Goal: Navigation & Orientation: Find specific page/section

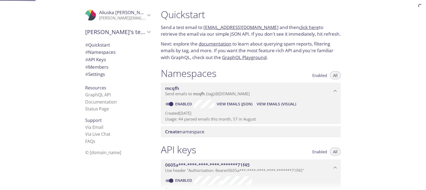
click at [299, 28] on link "click here" at bounding box center [309, 27] width 20 height 6
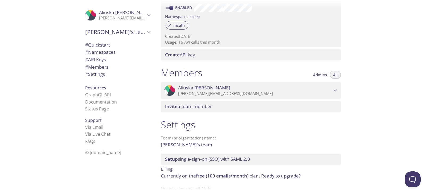
scroll to position [189, 0]
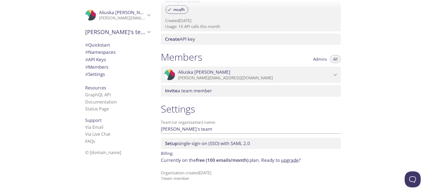
click at [94, 70] on span "# Members" at bounding box center [117, 67] width 65 height 7
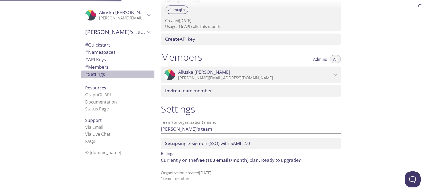
click at [92, 73] on span "# Settings" at bounding box center [95, 74] width 20 height 6
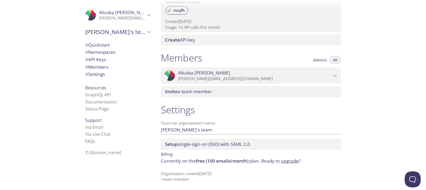
click at [95, 73] on span "# Settings" at bounding box center [95, 74] width 20 height 6
click at [91, 106] on li "Status Page" at bounding box center [117, 109] width 65 height 7
click at [91, 108] on link "Status Page" at bounding box center [97, 109] width 24 height 6
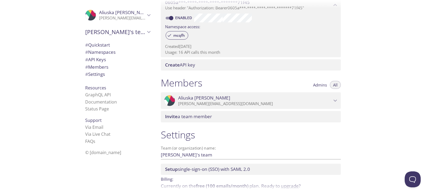
scroll to position [125, 0]
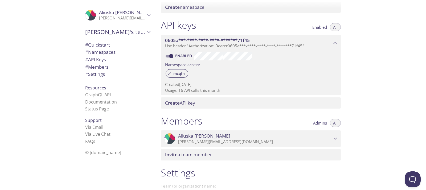
click at [375, 90] on div "Quickstart Send a test email to [EMAIL_ADDRESS][DOMAIN_NAME] and then click her…" at bounding box center [292, 95] width 270 height 190
